Goal: Information Seeking & Learning: Learn about a topic

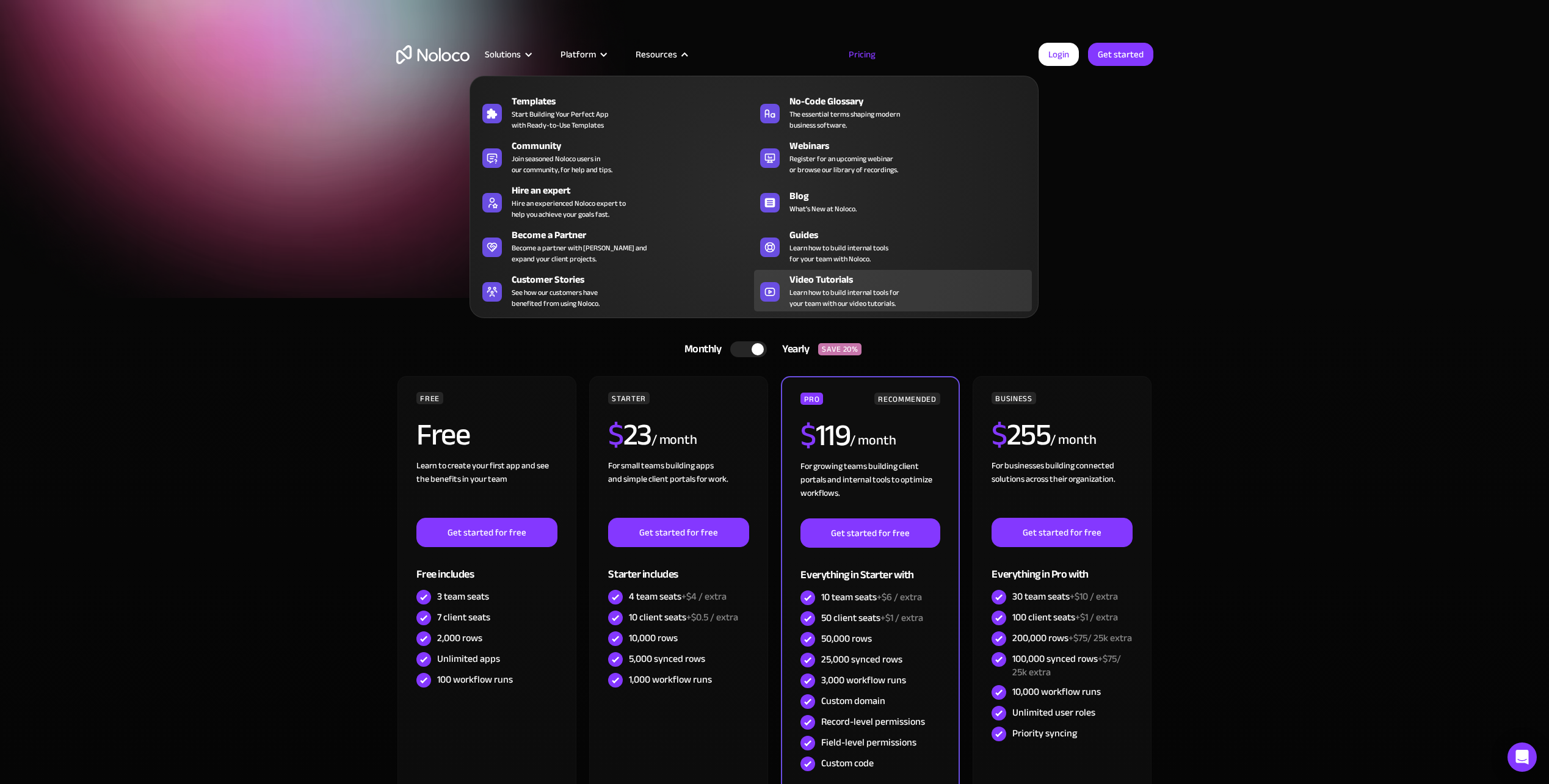
click at [828, 279] on div "Video Tutorials" at bounding box center [913, 280] width 248 height 14
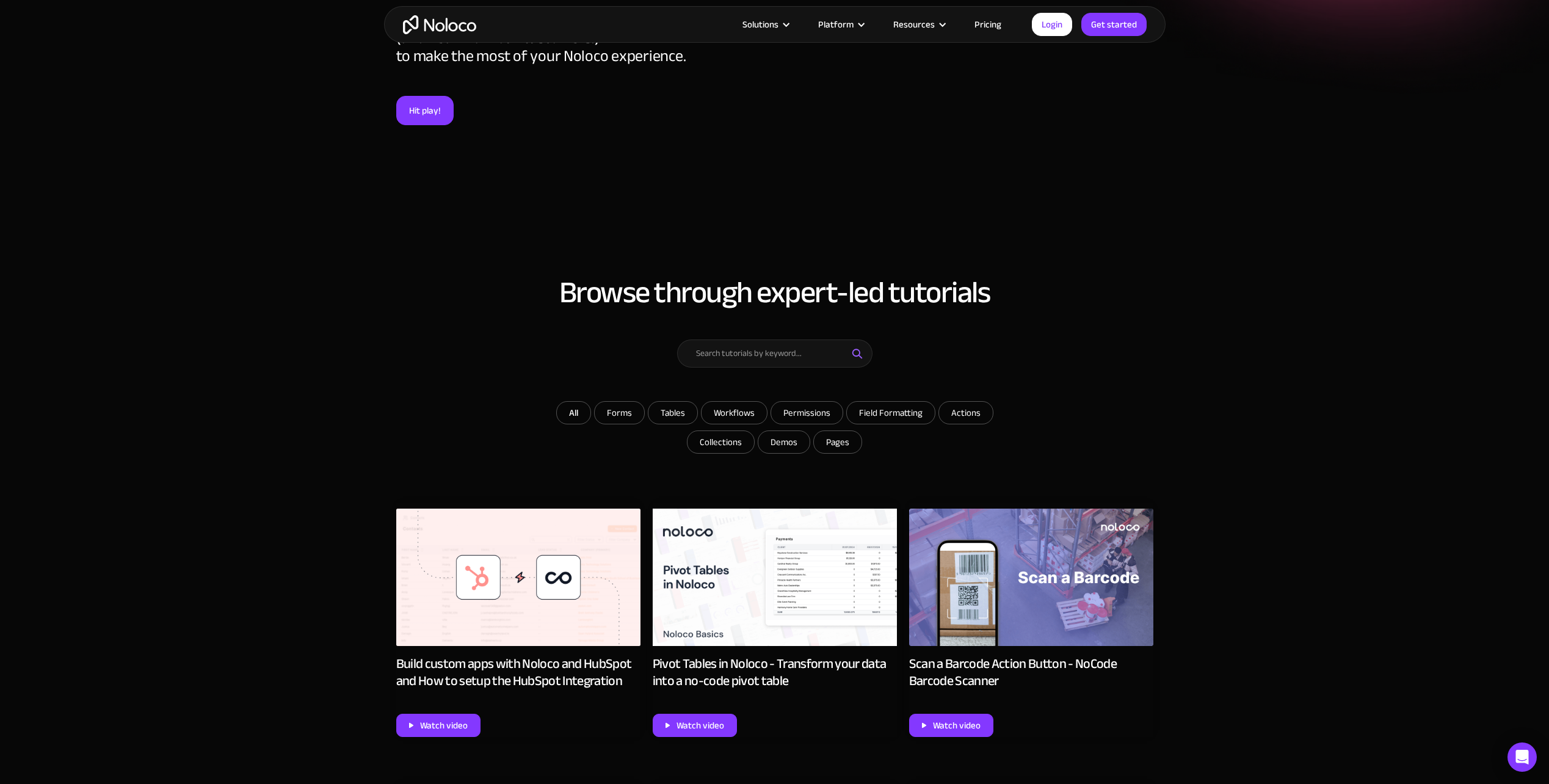
scroll to position [428, 0]
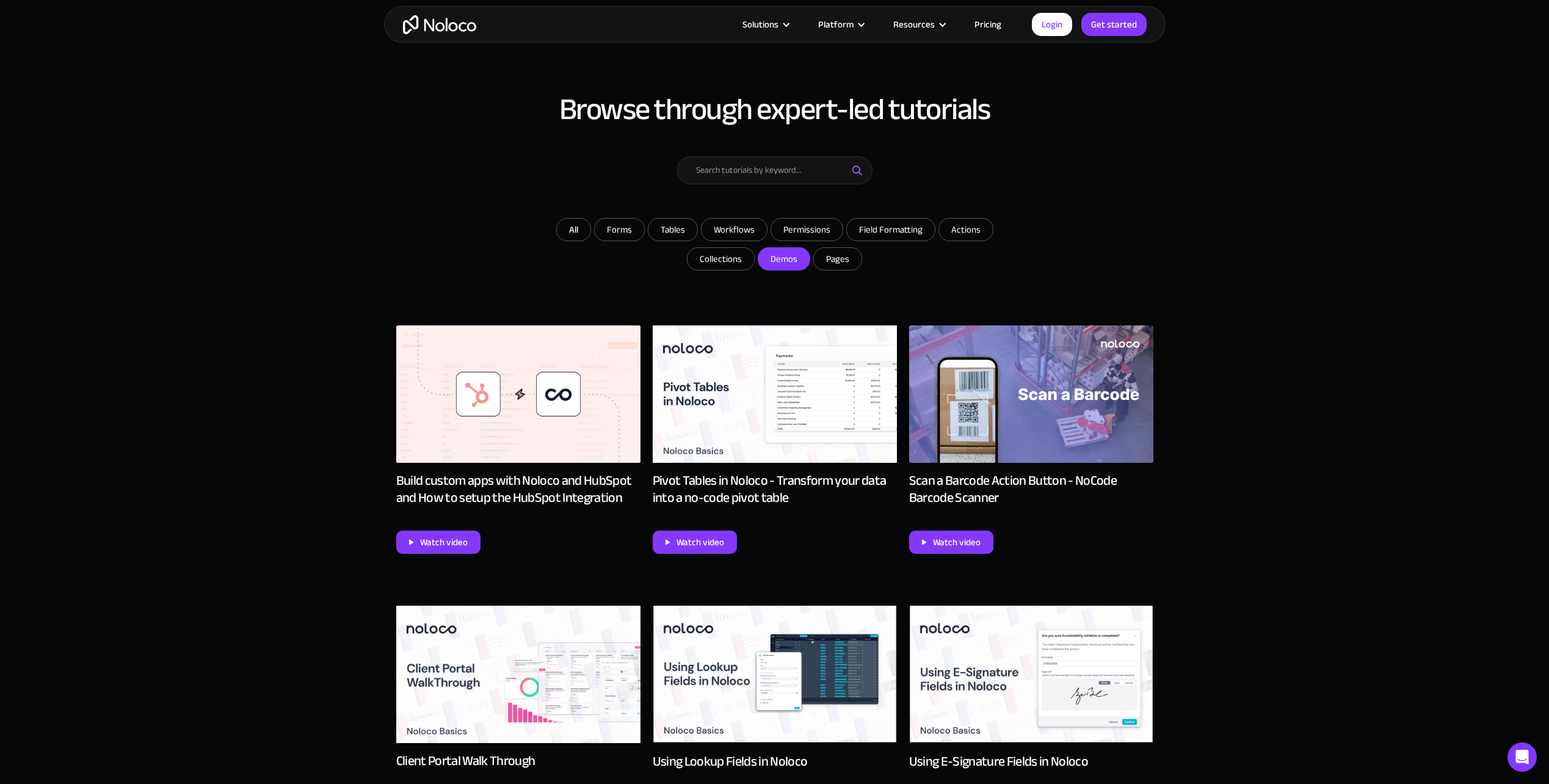
click at [792, 262] on input "Demos" at bounding box center [783, 259] width 51 height 22
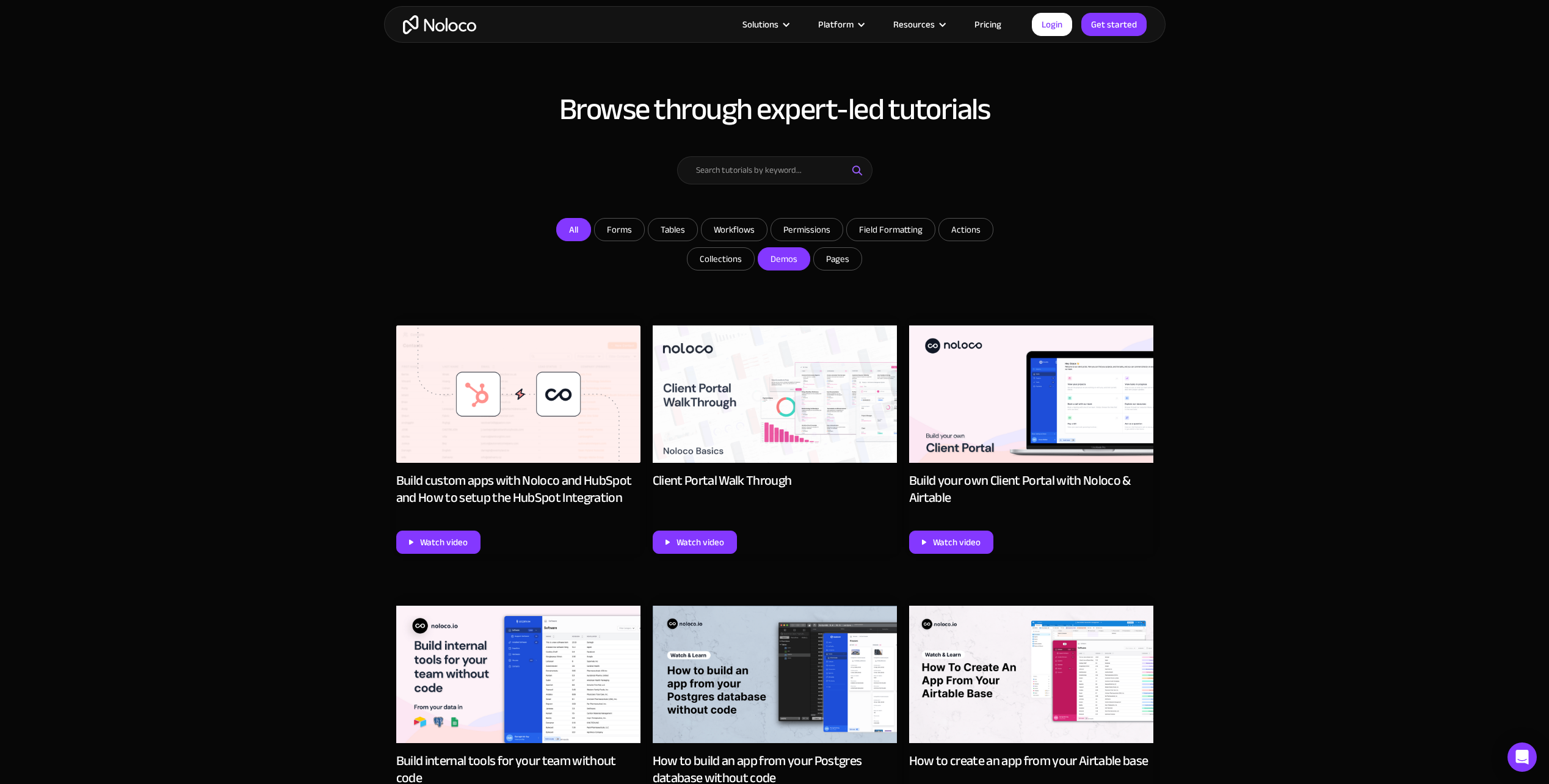
click at [566, 225] on link "All" at bounding box center [573, 229] width 35 height 23
checkbox input "false"
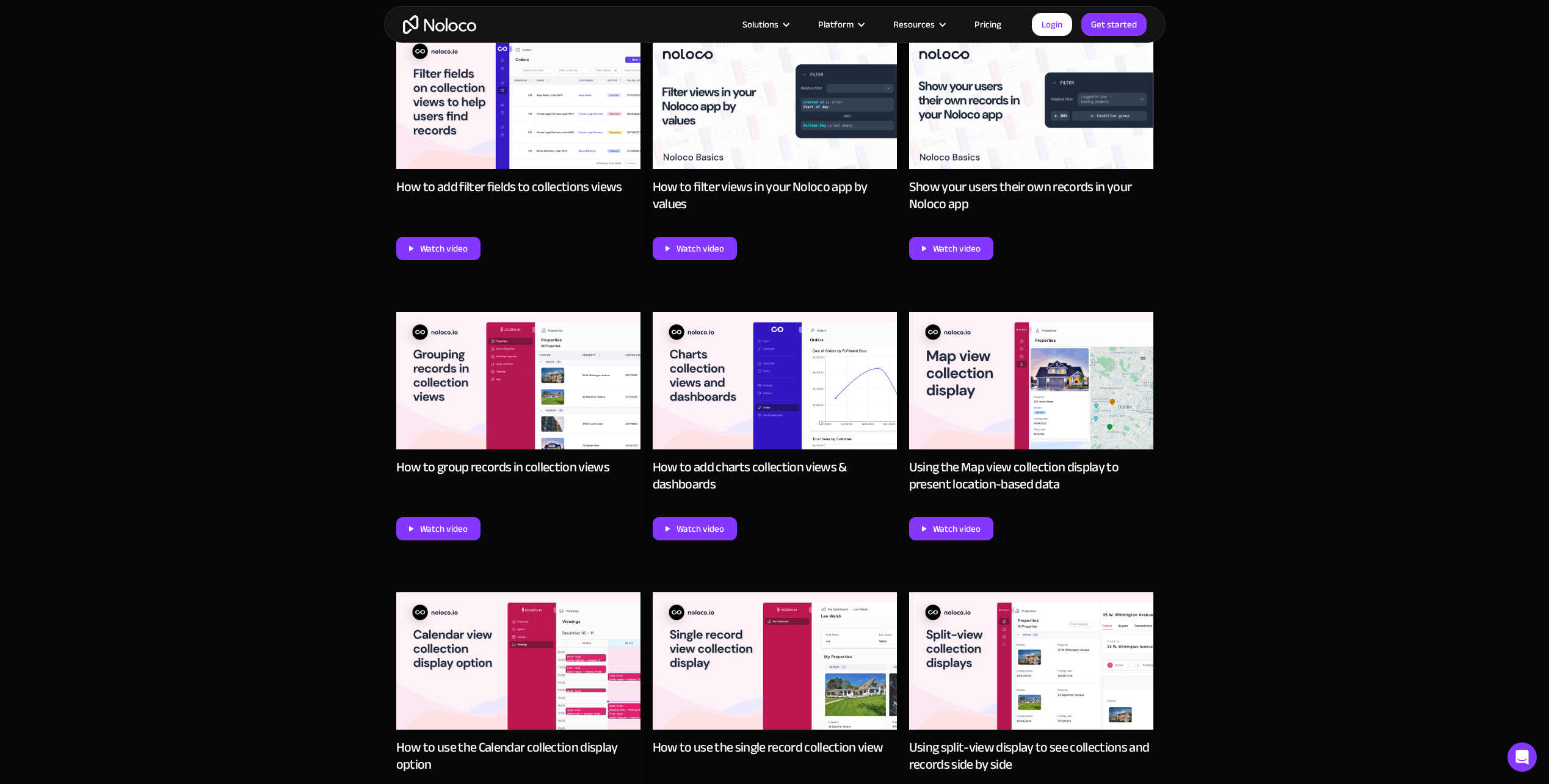
scroll to position [0, 0]
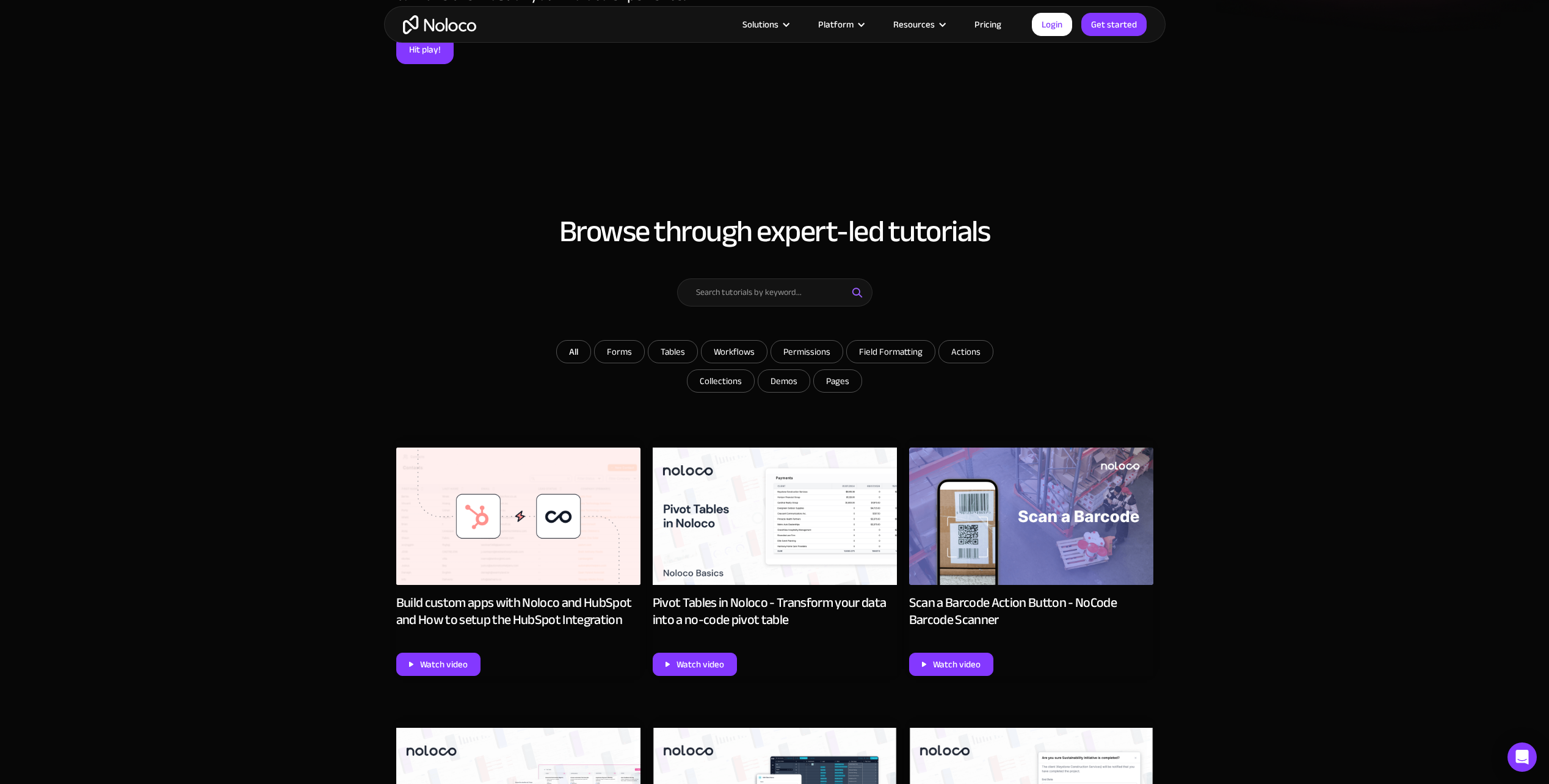
scroll to position [489, 0]
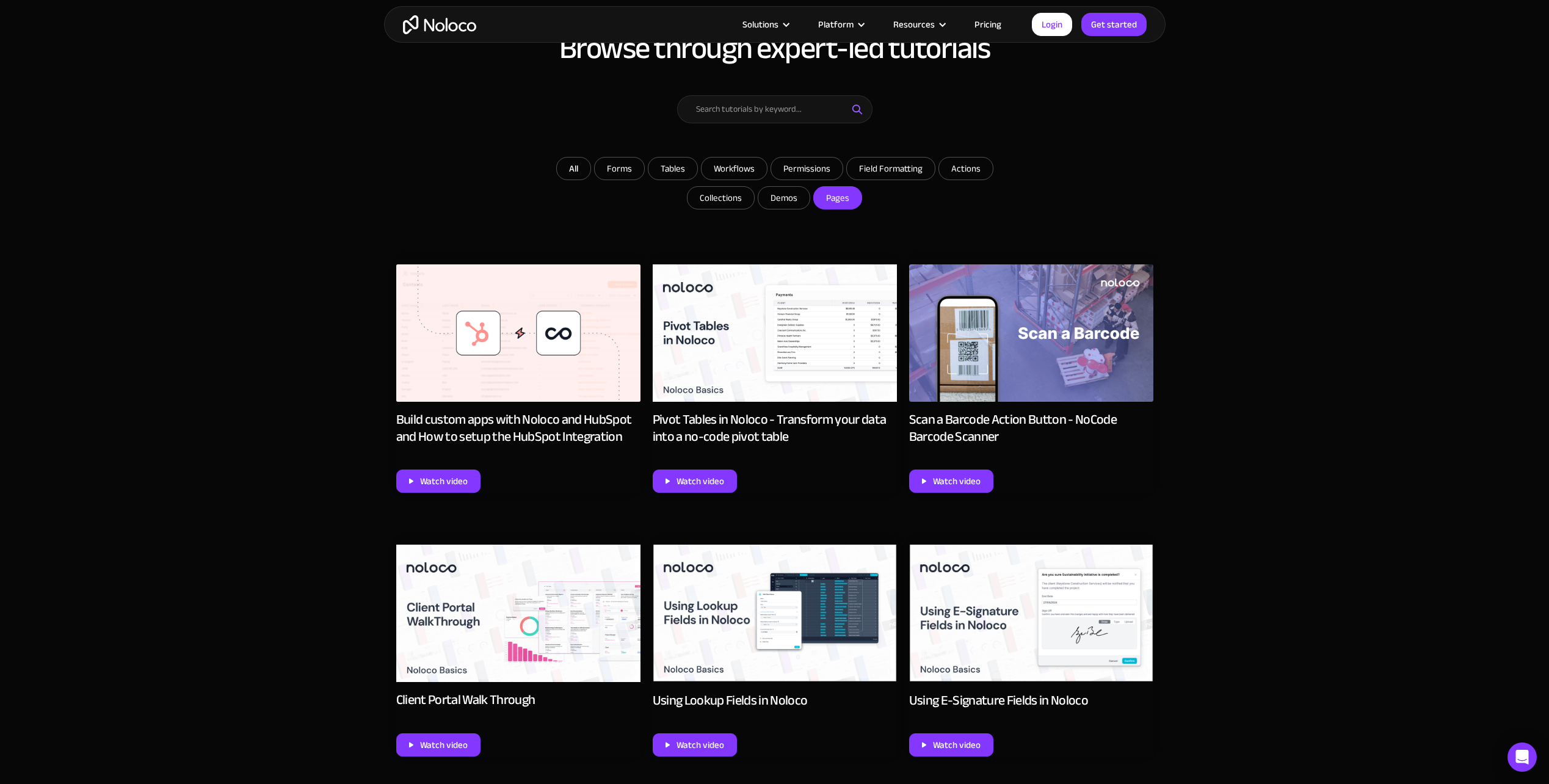
click at [837, 202] on input "Pages" at bounding box center [837, 198] width 48 height 22
checkbox input "true"
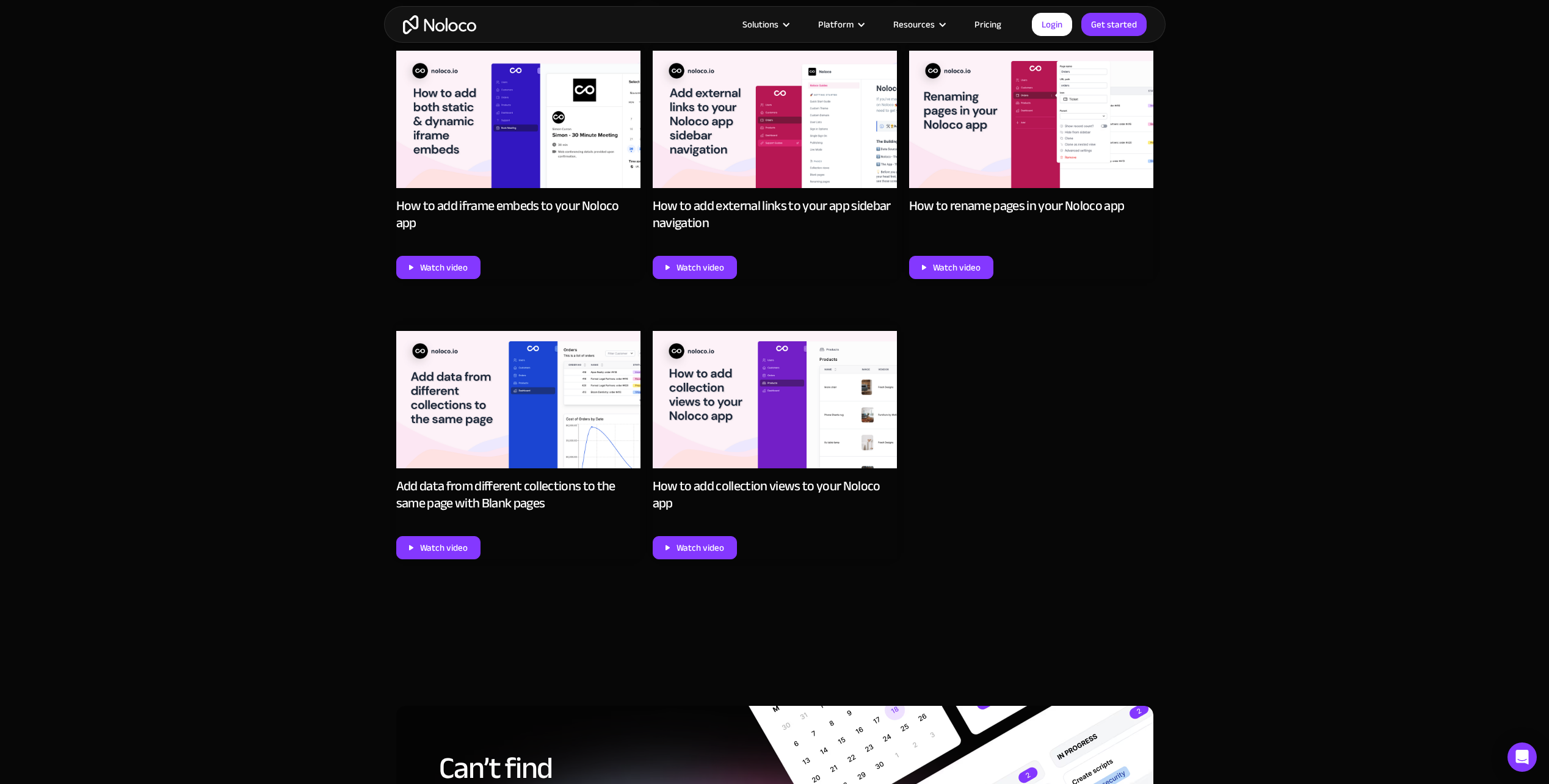
scroll to position [1770, 0]
